Goal: Task Accomplishment & Management: Use online tool/utility

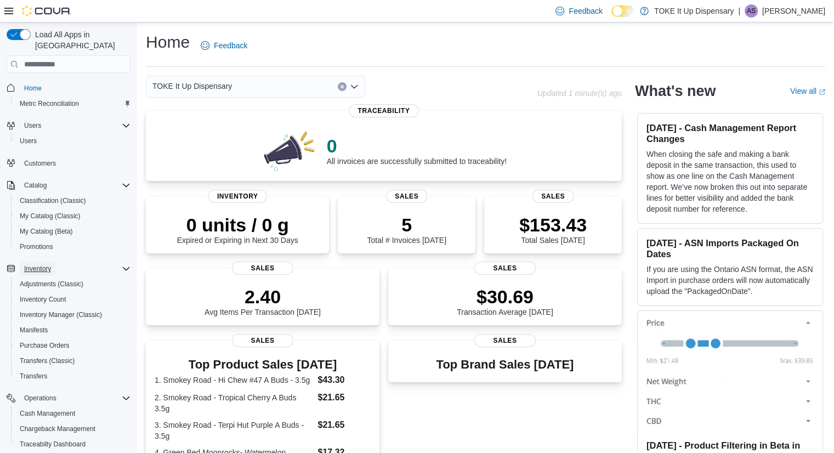
click at [40, 264] on span "Inventory" at bounding box center [37, 268] width 27 height 9
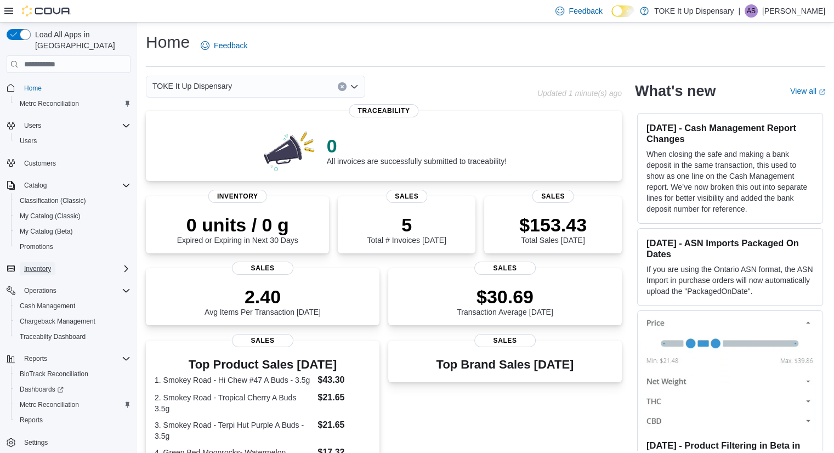
click at [34, 264] on span "Inventory" at bounding box center [37, 268] width 27 height 9
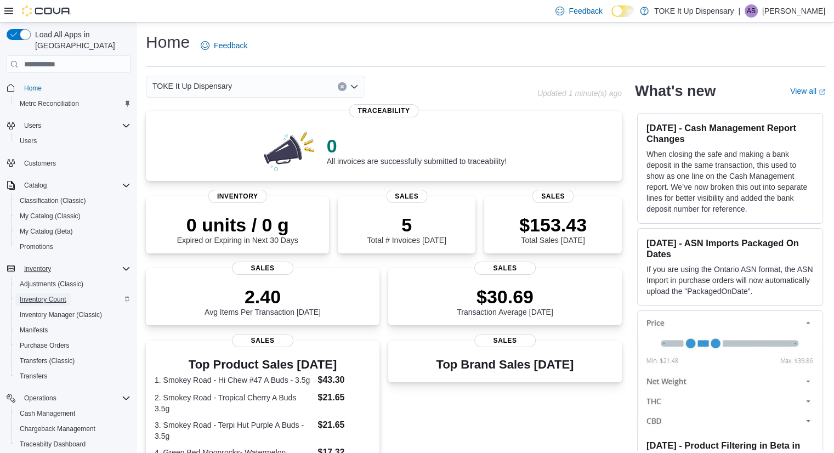
click at [35, 295] on span "Inventory Count" at bounding box center [43, 299] width 47 height 9
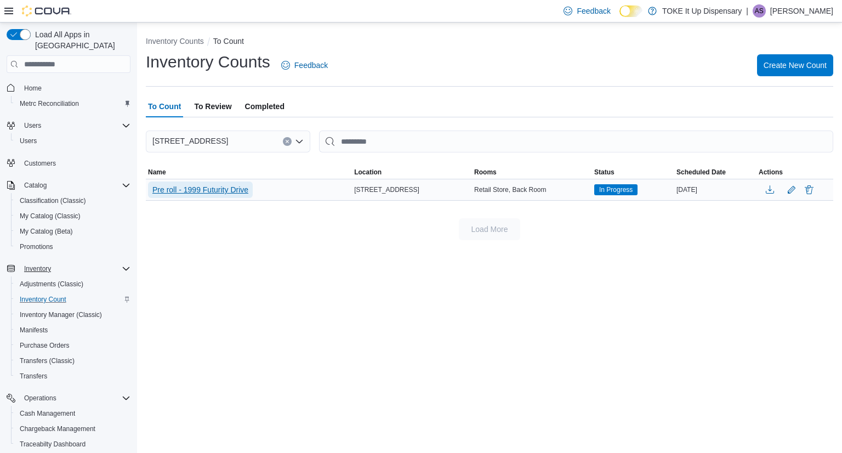
click at [221, 194] on span "Pre roll - 1999 Futurity Drive" at bounding box center [200, 189] width 96 height 11
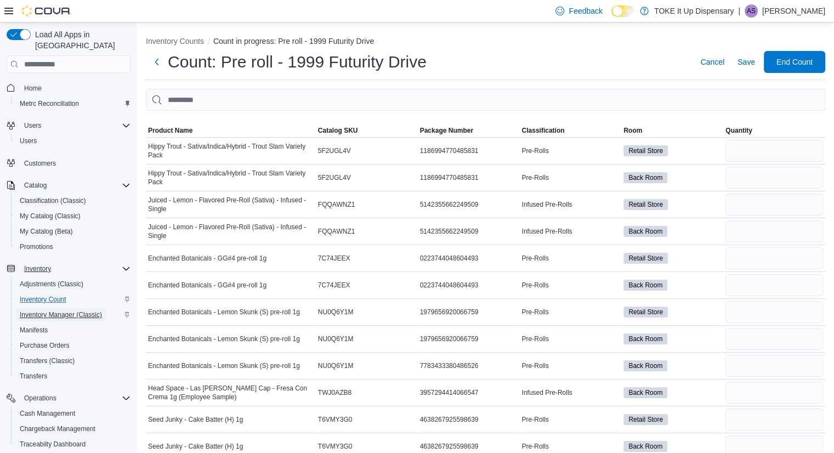
click at [64, 310] on span "Inventory Manager (Classic)" at bounding box center [61, 314] width 82 height 9
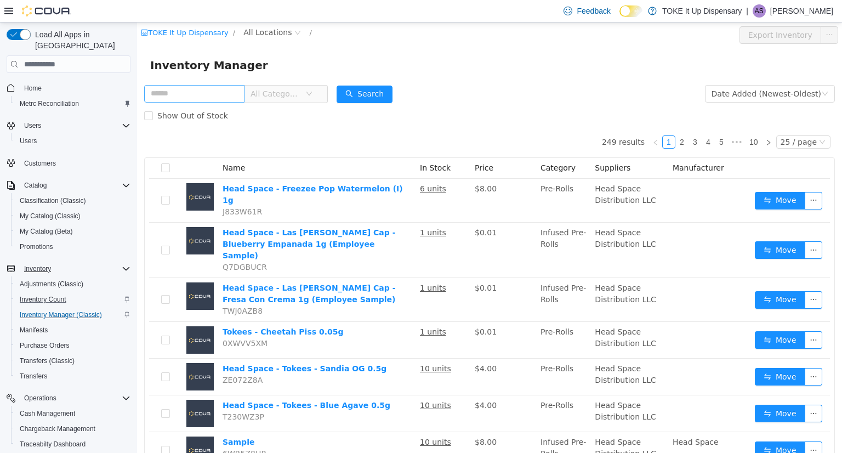
click at [200, 99] on input "text" at bounding box center [194, 94] width 100 height 18
click at [323, 61] on div "Inventory Manager" at bounding box center [489, 65] width 679 height 18
click at [45, 295] on span "Inventory Count" at bounding box center [43, 299] width 47 height 9
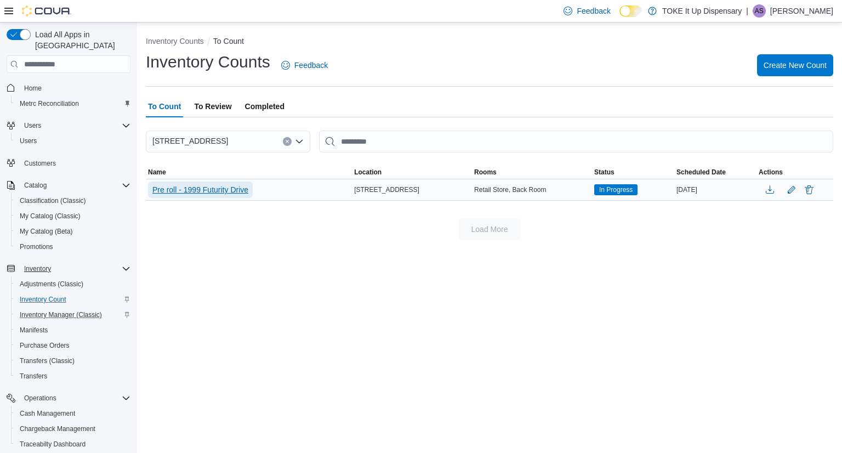
click at [230, 185] on span "Pre roll - 1999 Futurity Drive" at bounding box center [200, 189] width 96 height 11
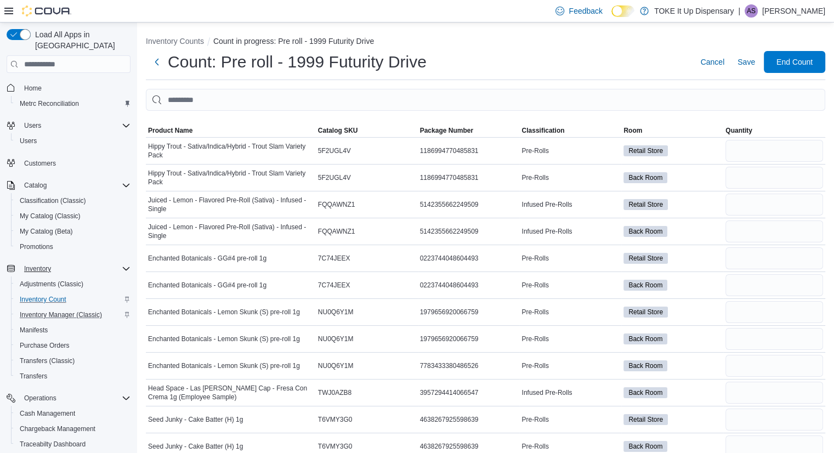
drag, startPoint x: 815, startPoint y: 2, endPoint x: 462, endPoint y: 64, distance: 357.9
click at [462, 64] on div "Count: Pre roll - 1999 Futurity Drive Cancel Save End Count" at bounding box center [485, 62] width 679 height 22
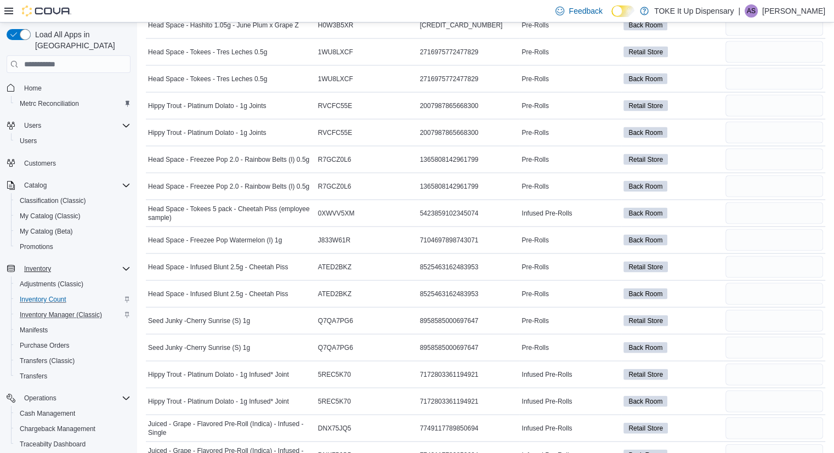
scroll to position [2342, 0]
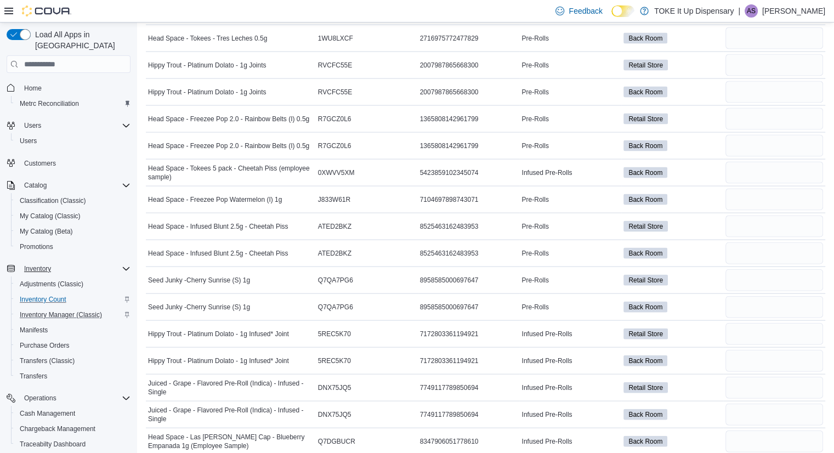
drag, startPoint x: 142, startPoint y: 129, endPoint x: 830, endPoint y: 445, distance: 757.0
click at [479, 435] on div "8347906051778610" at bounding box center [469, 441] width 102 height 13
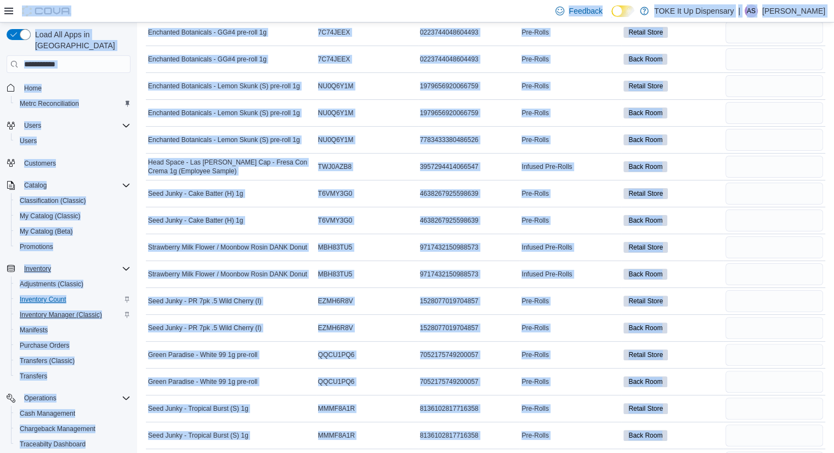
scroll to position [0, 0]
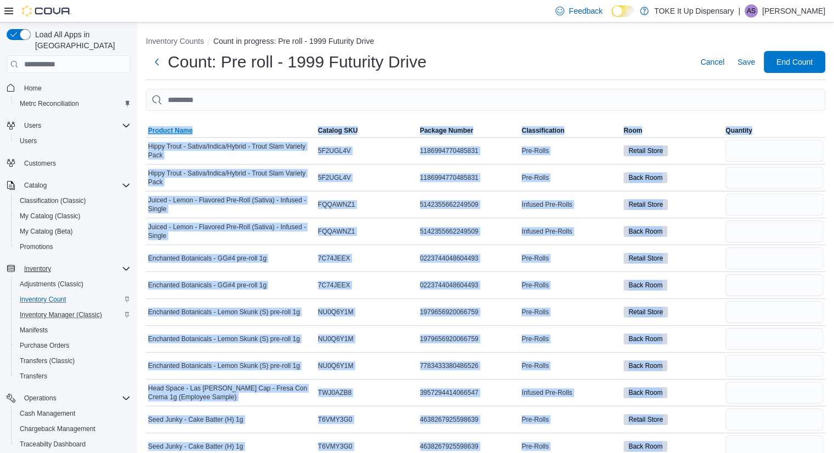
drag, startPoint x: 703, startPoint y: 437, endPoint x: 146, endPoint y: 128, distance: 636.7
copy table "Product Name Catalog SKU Package Number Classification Room Quantity Hippy Trou…"
